Goal: Task Accomplishment & Management: Complete application form

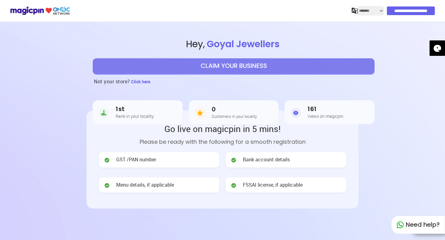
select select "*******"
click at [303, 64] on button "CLAIM YOUR BUSINESS" at bounding box center [234, 65] width 282 height 15
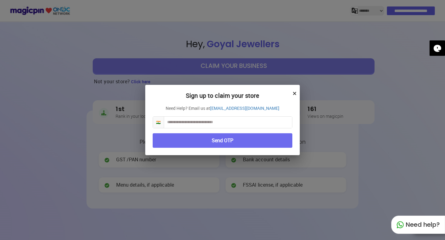
click at [250, 122] on input "text" at bounding box center [228, 122] width 128 height 11
click at [259, 143] on button "Send OTP" at bounding box center [223, 140] width 140 height 15
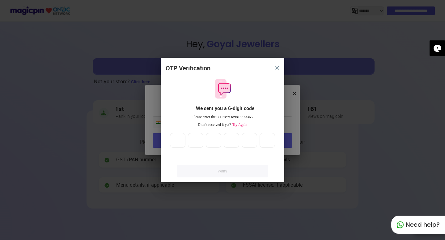
click at [237, 123] on span "Try Again" at bounding box center [239, 125] width 16 height 4
click at [279, 66] on button "close" at bounding box center [277, 67] width 11 height 11
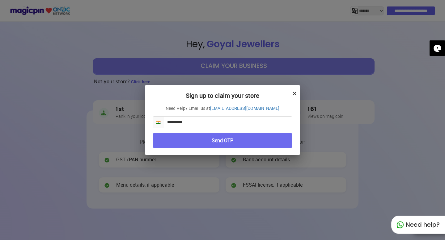
click at [208, 118] on input "**********" at bounding box center [228, 122] width 128 height 11
click at [213, 121] on input "**********" at bounding box center [228, 122] width 128 height 11
type input "*"
type input "**********"
click at [216, 145] on button "Send OTP" at bounding box center [223, 140] width 140 height 15
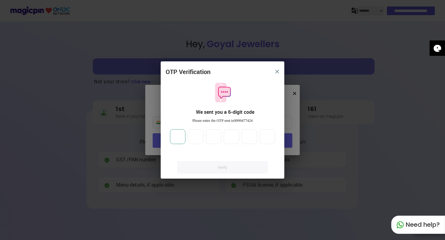
click at [181, 134] on input "number" at bounding box center [177, 136] width 15 height 15
type input "*"
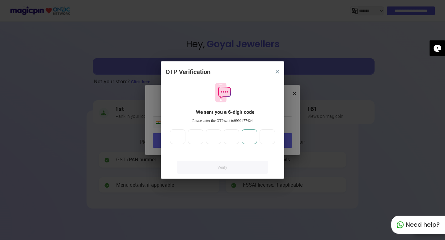
type input "*"
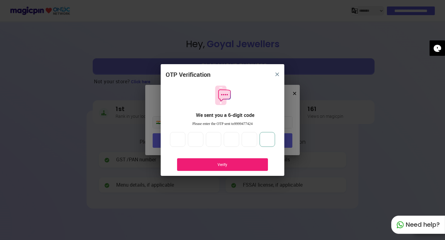
type input "*"
click at [201, 167] on div "Verify" at bounding box center [222, 165] width 91 height 13
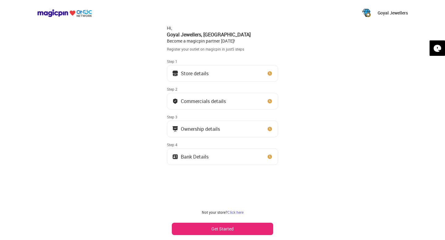
click at [243, 229] on button "Get Started" at bounding box center [222, 229] width 101 height 12
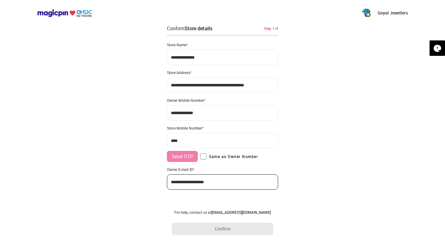
type input "**********"
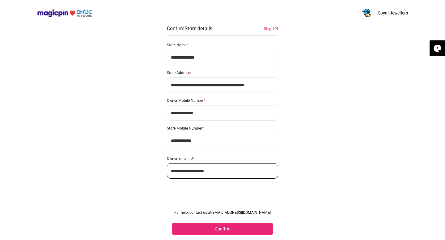
click at [237, 227] on button "Confirm" at bounding box center [222, 229] width 101 height 12
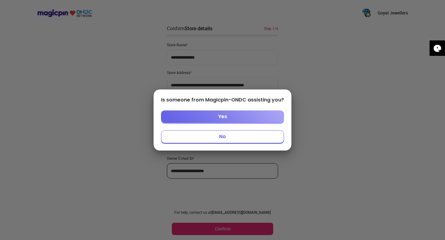
click at [235, 139] on button "No" at bounding box center [222, 136] width 123 height 13
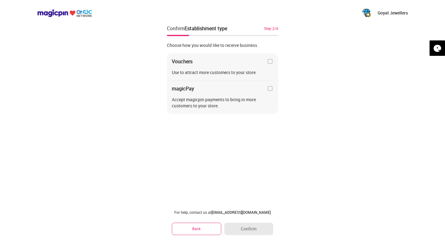
click at [208, 233] on button "Back" at bounding box center [196, 229] width 49 height 12
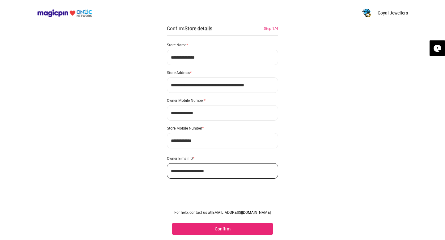
click at [324, 94] on div "**********" at bounding box center [222, 120] width 445 height 240
click at [233, 230] on button "Confirm" at bounding box center [222, 229] width 101 height 12
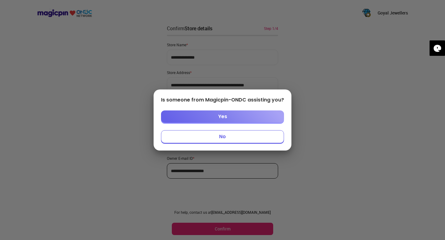
click at [247, 139] on button "No" at bounding box center [222, 136] width 123 height 13
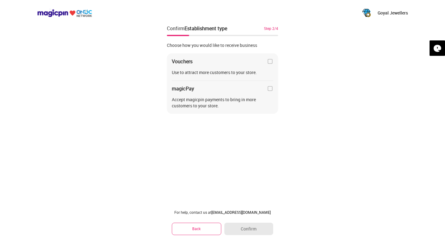
click at [268, 62] on img at bounding box center [270, 61] width 6 height 6
click at [270, 88] on img at bounding box center [270, 89] width 6 height 6
click at [257, 230] on button "Confirm" at bounding box center [248, 229] width 49 height 12
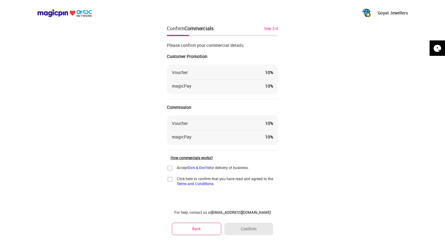
click at [196, 230] on button "Back" at bounding box center [196, 229] width 49 height 12
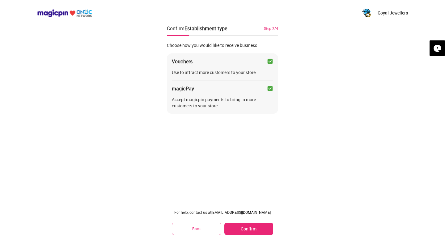
click at [270, 85] on div "Vouchers Use to attract more customers to your store. magicPay Accept magicpin …" at bounding box center [222, 83] width 111 height 61
click at [272, 57] on div "Vouchers Use to attract more customers to your store. magicPay Accept magicpin …" at bounding box center [222, 83] width 111 height 61
click at [270, 63] on img at bounding box center [270, 61] width 6 height 6
click at [269, 89] on img at bounding box center [270, 89] width 6 height 6
click at [269, 91] on img at bounding box center [270, 89] width 6 height 6
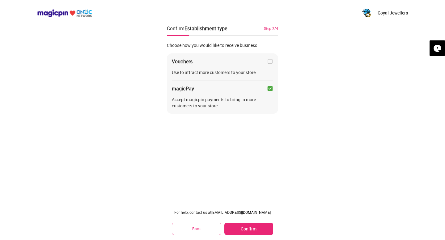
click at [248, 233] on button "Confirm" at bounding box center [248, 229] width 49 height 12
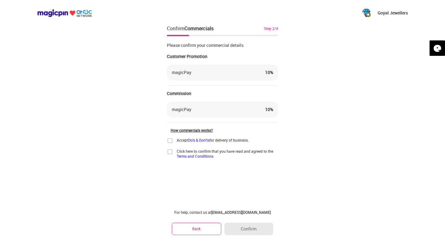
click at [237, 106] on div "magicPay 10 %" at bounding box center [222, 110] width 111 height 16
click at [242, 78] on div "magicPay 10 %" at bounding box center [222, 73] width 111 height 16
click at [205, 231] on button "Back" at bounding box center [196, 229] width 49 height 12
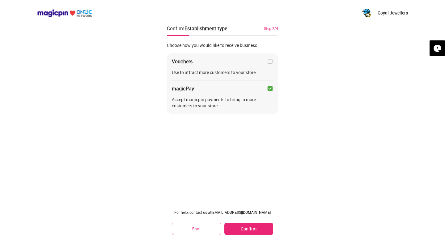
click at [270, 87] on img at bounding box center [270, 89] width 6 height 6
click at [270, 88] on img at bounding box center [270, 89] width 6 height 6
click at [247, 229] on button "Confirm" at bounding box center [248, 229] width 49 height 12
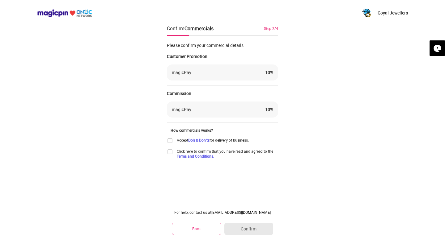
click at [269, 113] on div "magicPay 10 %" at bounding box center [222, 110] width 111 height 16
drag, startPoint x: 270, startPoint y: 109, endPoint x: 259, endPoint y: 111, distance: 11.1
click at [259, 111] on div "magicPay 10 %" at bounding box center [222, 110] width 101 height 6
click at [252, 108] on div "magicPay 10 %" at bounding box center [222, 110] width 101 height 6
click at [174, 142] on div "Accept Do's & Don'ts for delivery of business." at bounding box center [208, 141] width 82 height 6
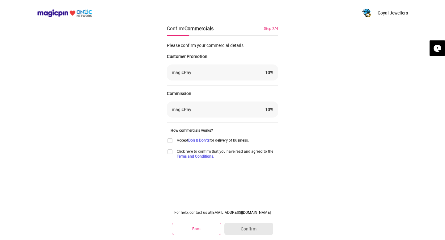
click at [171, 140] on img at bounding box center [170, 141] width 6 height 6
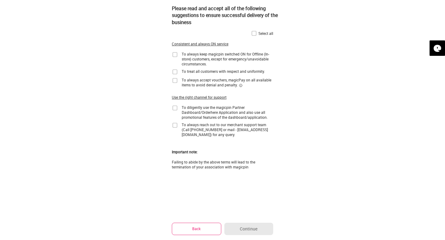
click at [252, 34] on img at bounding box center [254, 33] width 6 height 6
click at [260, 227] on button "Continue" at bounding box center [248, 229] width 49 height 12
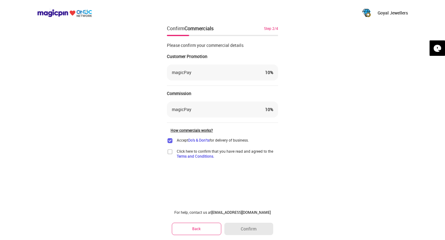
click at [170, 152] on img at bounding box center [170, 152] width 6 height 6
click at [242, 232] on button "Confirm" at bounding box center [248, 229] width 49 height 12
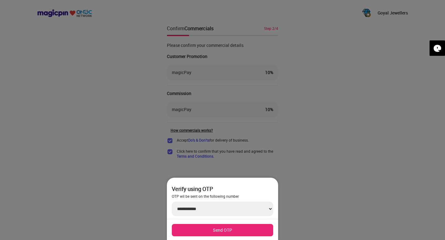
click at [290, 184] on div at bounding box center [222, 120] width 445 height 240
